Goal: Information Seeking & Learning: Learn about a topic

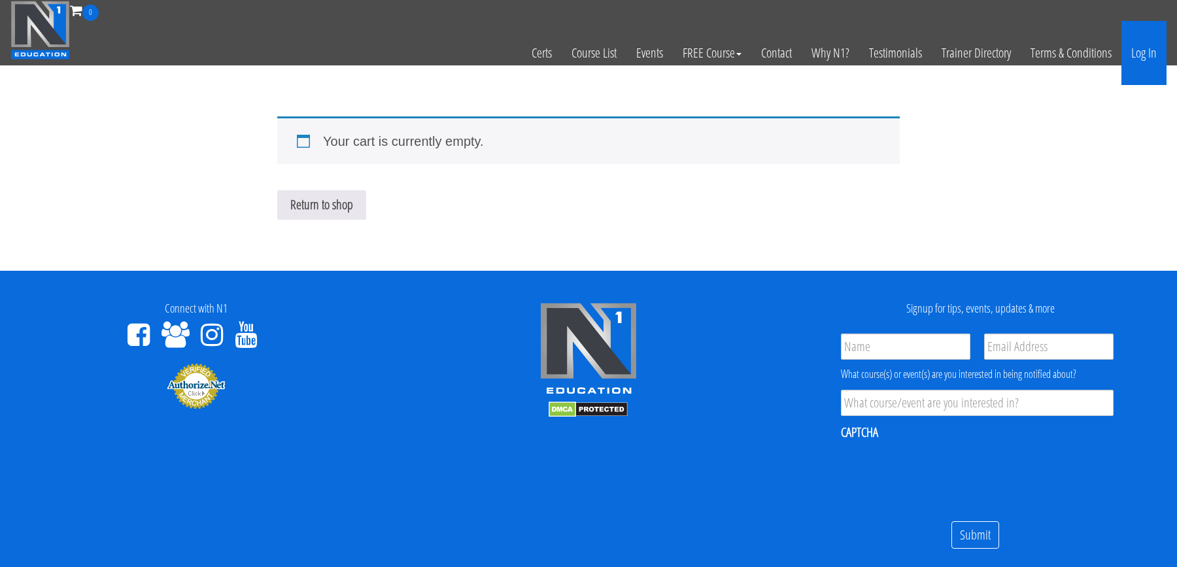
click at [1139, 50] on link "Log In" at bounding box center [1144, 53] width 45 height 64
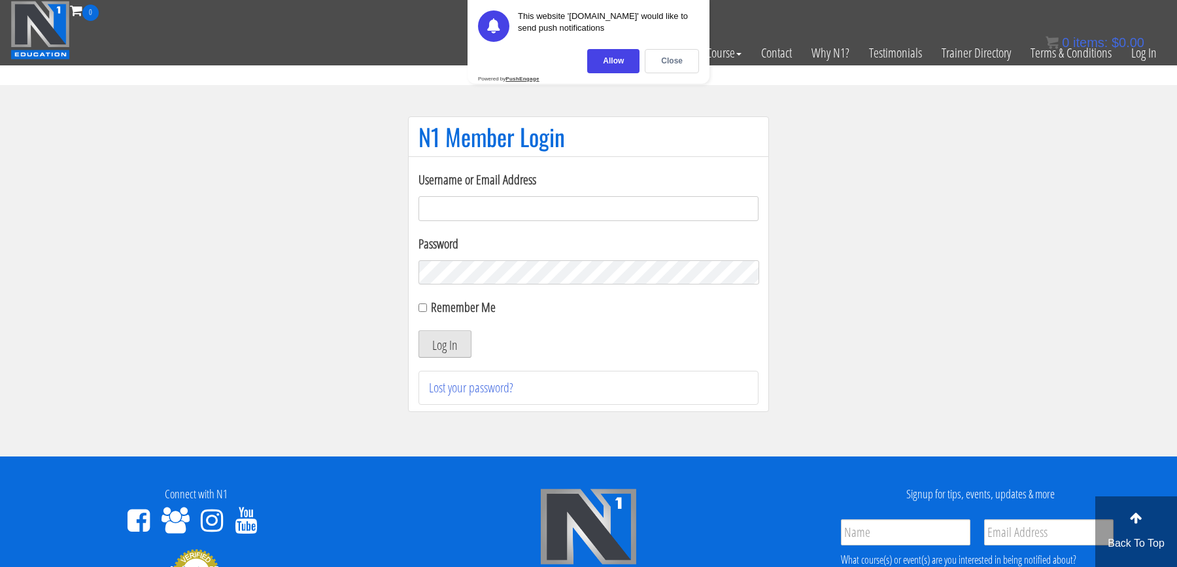
type input "[PERSON_NAME][EMAIL_ADDRESS][PERSON_NAME][DOMAIN_NAME]"
click at [444, 351] on button "Log In" at bounding box center [445, 343] width 53 height 27
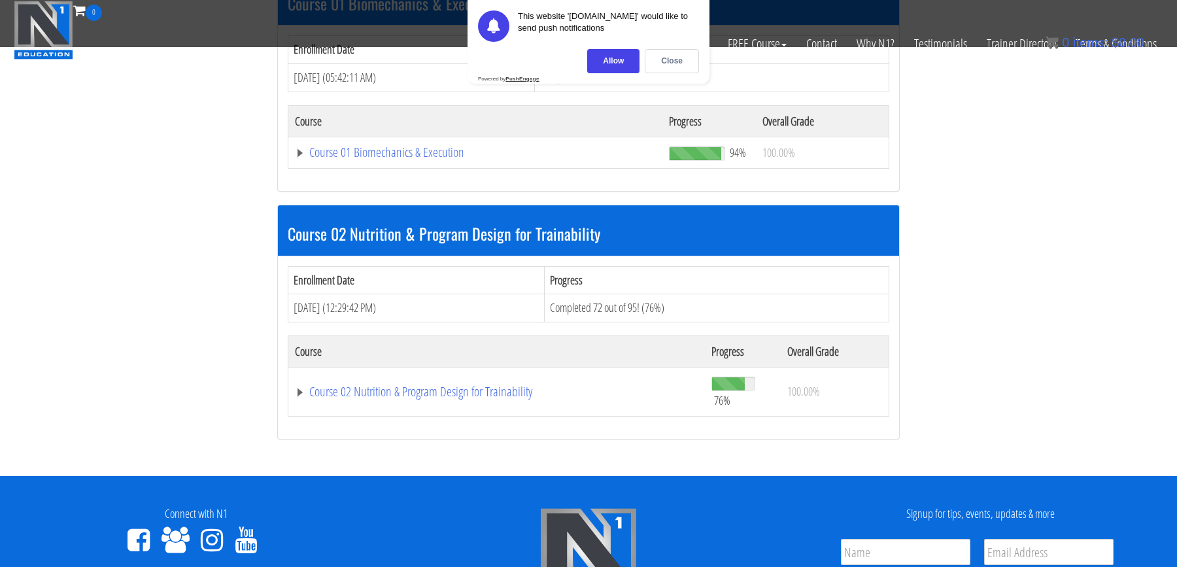
scroll to position [451, 0]
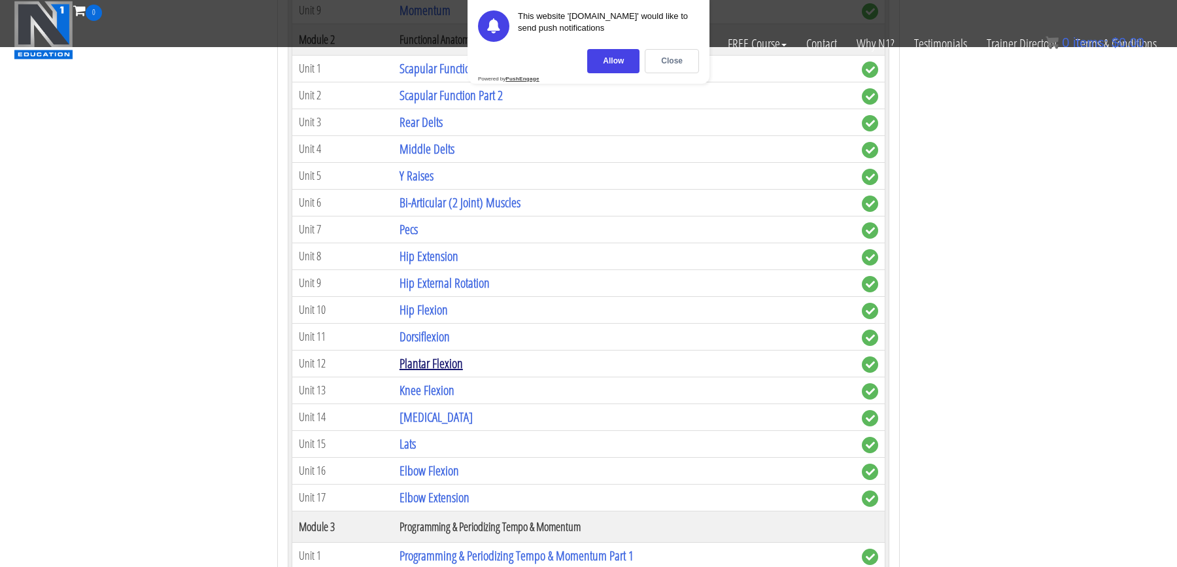
scroll to position [877, 0]
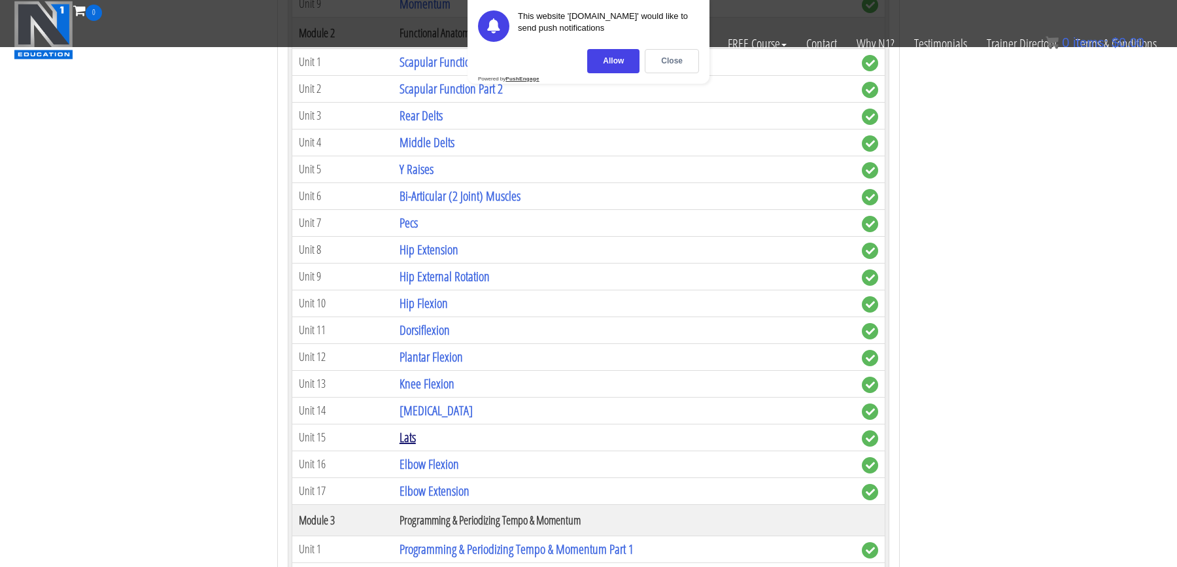
click at [414, 428] on link "Lats" at bounding box center [408, 437] width 16 height 18
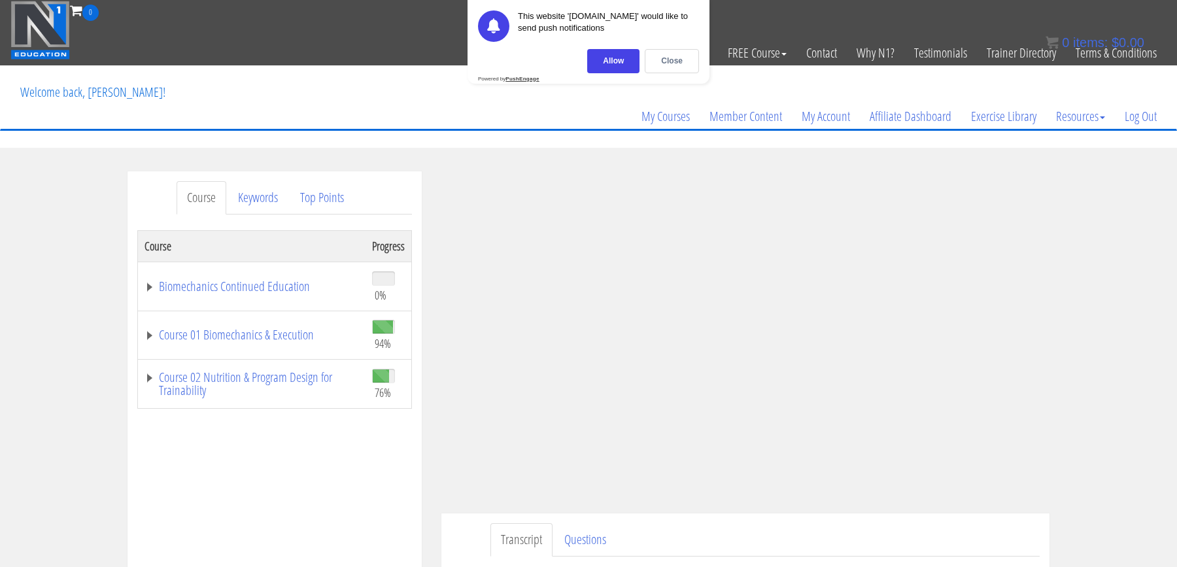
scroll to position [165, 0]
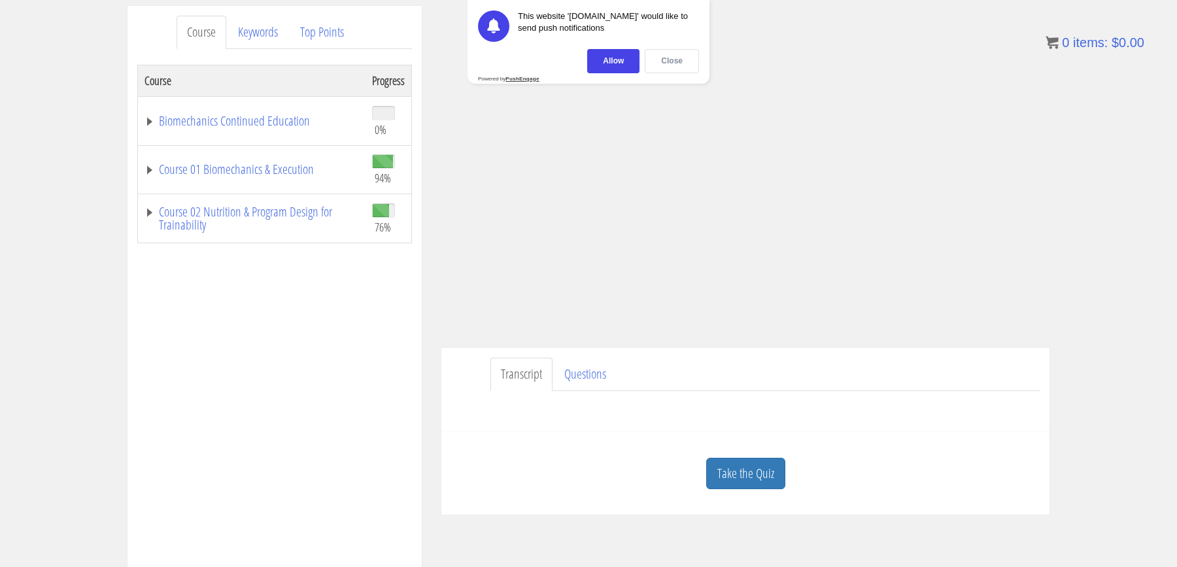
click at [666, 65] on div "Close" at bounding box center [672, 61] width 54 height 24
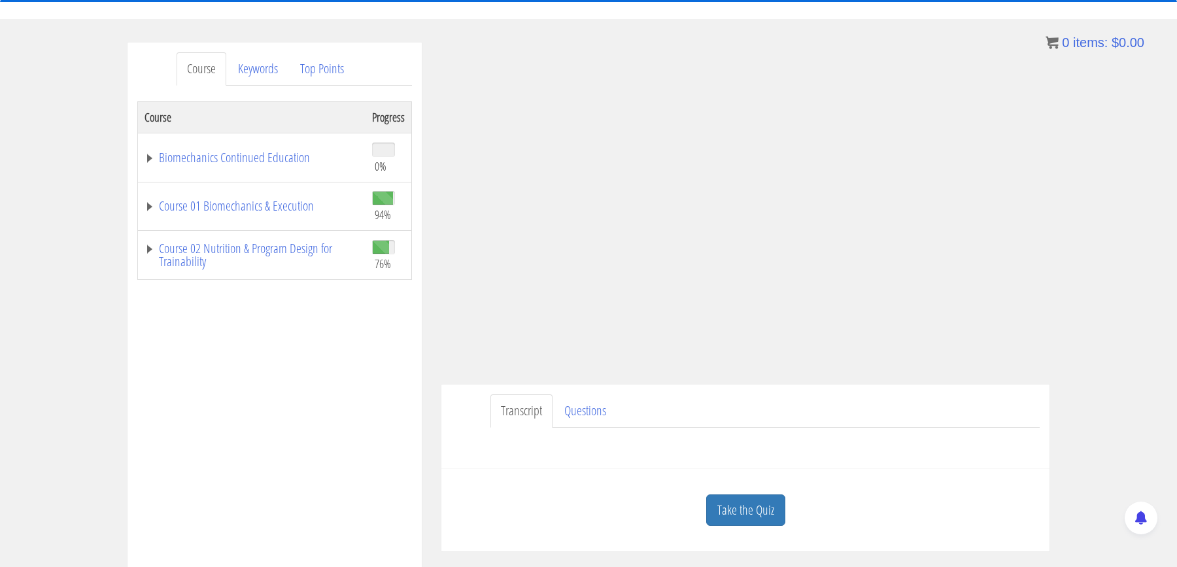
scroll to position [99, 0]
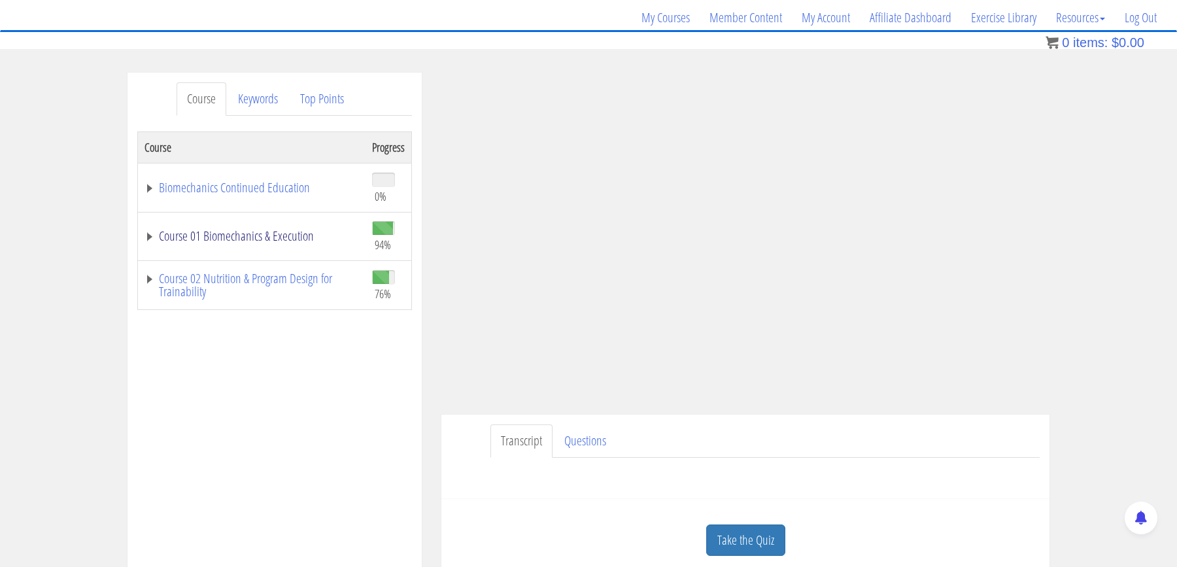
click at [209, 235] on link "Course 01 Biomechanics & Execution" at bounding box center [252, 236] width 215 height 13
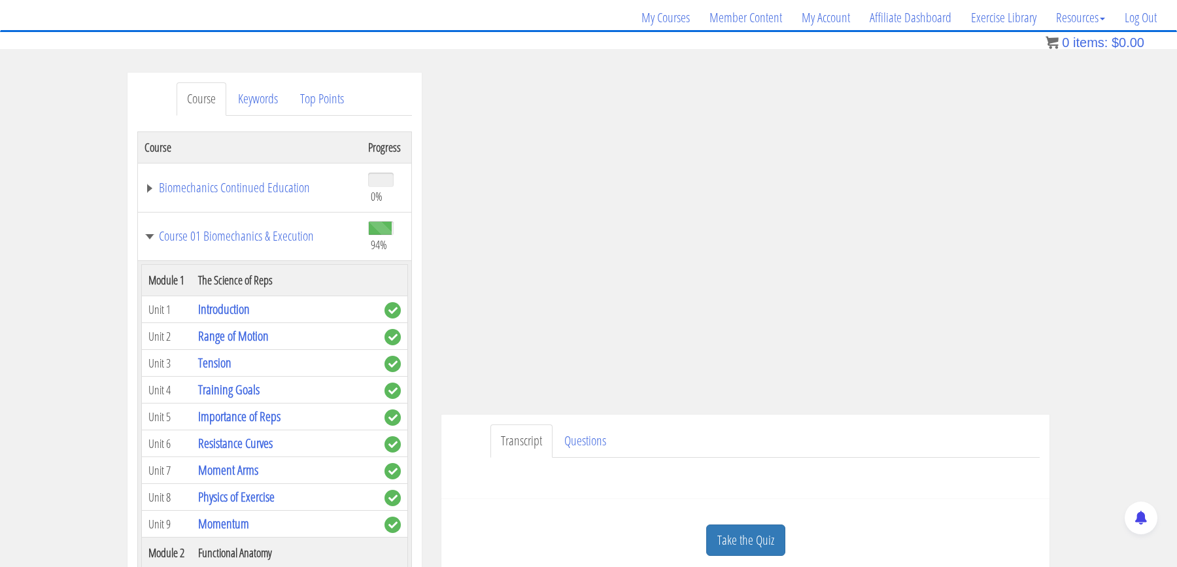
click at [1113, 172] on div "Course Keywords Top Points Course Progress Biomechanics Continued Education 0% …" at bounding box center [588, 442] width 1177 height 739
click at [1075, 215] on div "Course Keywords Top Points Course Progress Biomechanics Continued Education 0% …" at bounding box center [588, 442] width 1177 height 739
click at [1130, 197] on div "Course Keywords Top Points Course Progress Biomechanics Continued Education 0% …" at bounding box center [588, 442] width 1177 height 739
click at [1068, 232] on div "Course Keywords Top Points Course Progress Biomechanics Continued Education 0% …" at bounding box center [588, 442] width 1177 height 739
click at [1099, 218] on div "Course Keywords Top Points Course Progress Biomechanics Continued Education 0% …" at bounding box center [588, 442] width 1177 height 739
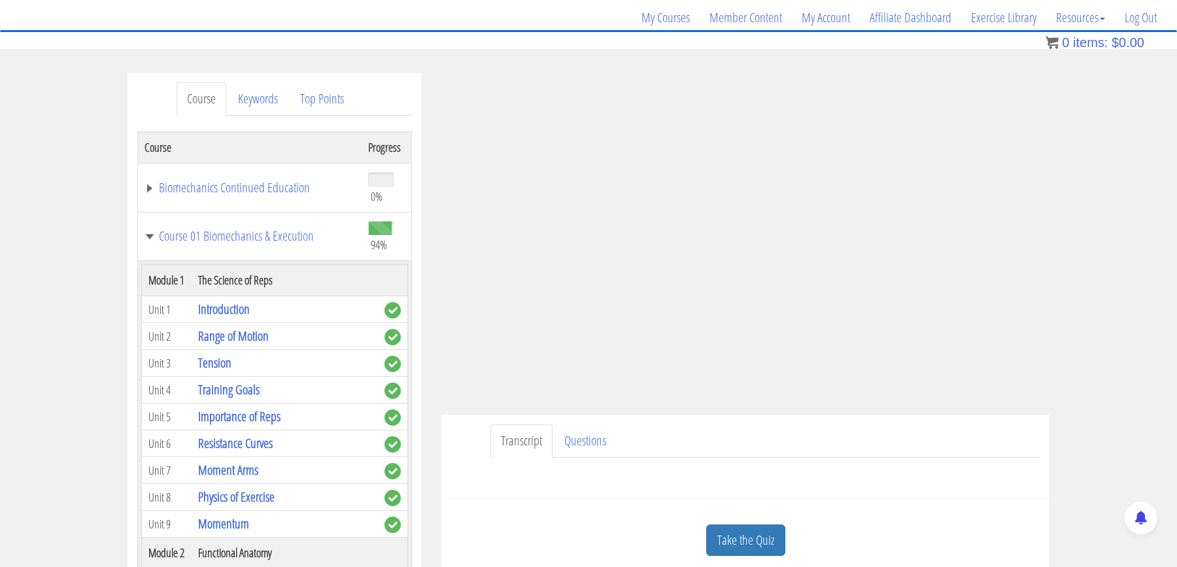
click at [1099, 218] on div "Course Keywords Top Points Course Progress Biomechanics Continued Education 0% …" at bounding box center [588, 442] width 1177 height 739
